Goal: Find specific page/section: Find specific page/section

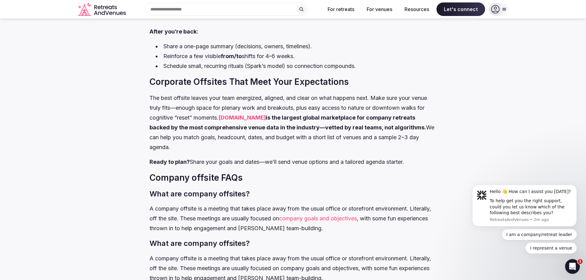
scroll to position [2828, 0]
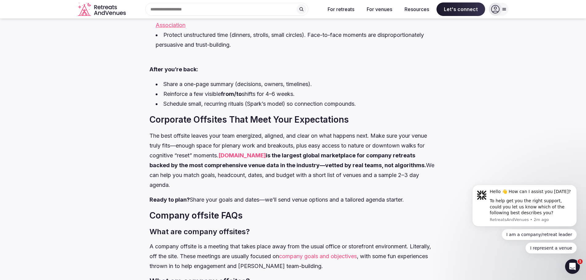
click at [258, 155] on strong "RetreatsAndVenues.com" at bounding box center [241, 155] width 47 height 6
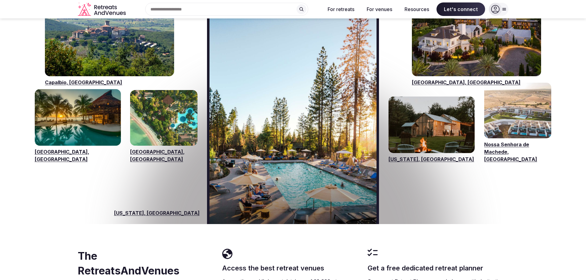
scroll to position [922, 0]
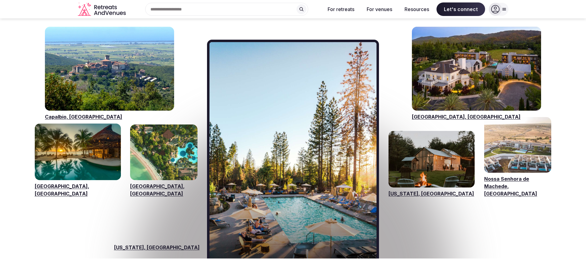
click at [405, 190] on link "[US_STATE], [GEOGRAPHIC_DATA]" at bounding box center [431, 193] width 86 height 7
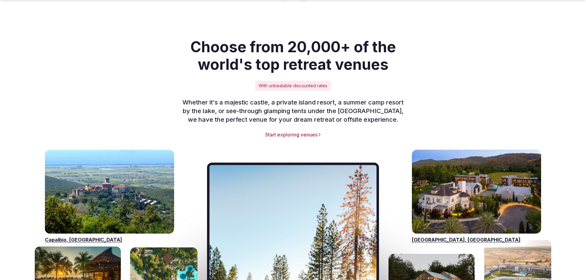
scroll to position [1014, 0]
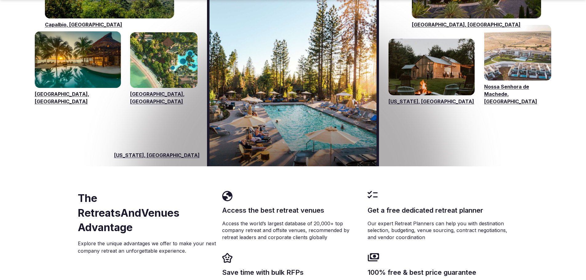
click at [397, 98] on link "[US_STATE], [GEOGRAPHIC_DATA]" at bounding box center [431, 101] width 86 height 7
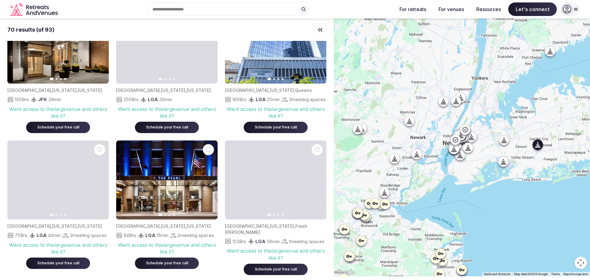
scroll to position [338, 0]
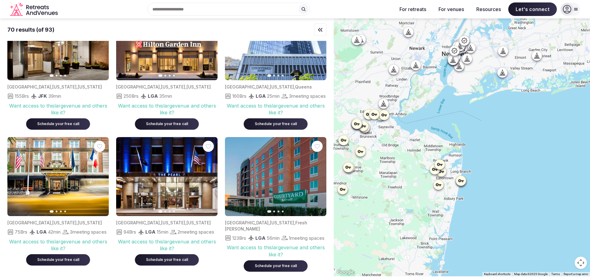
drag, startPoint x: 501, startPoint y: 237, endPoint x: 500, endPoint y: 147, distance: 89.8
click at [500, 147] on div at bounding box center [462, 147] width 256 height 258
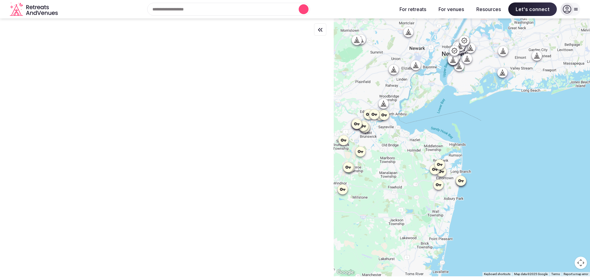
scroll to position [0, 0]
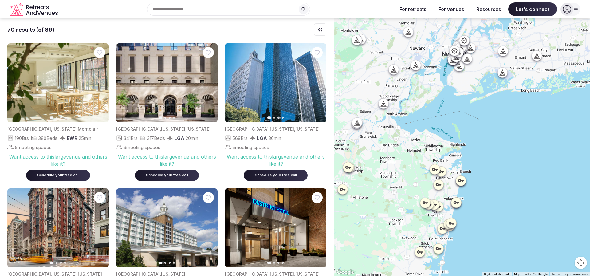
click at [539, 57] on icon at bounding box center [537, 55] width 6 height 6
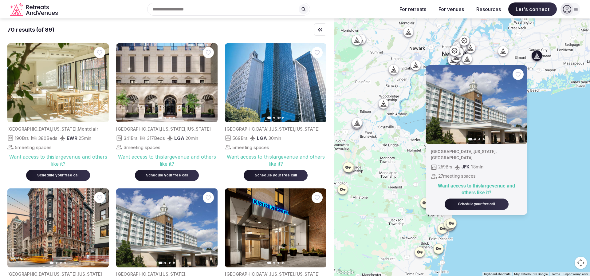
click at [441, 250] on icon at bounding box center [439, 248] width 6 height 6
